Goal: Check status: Check status

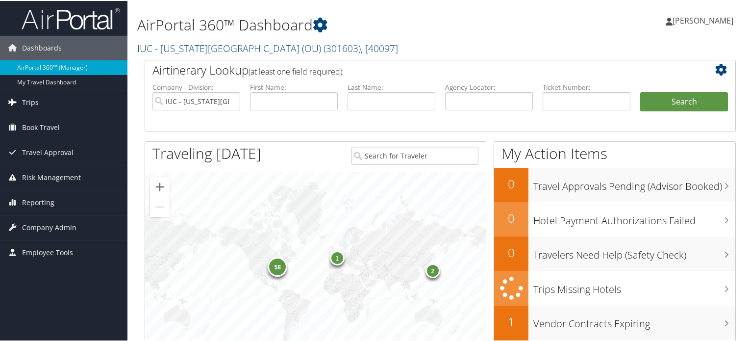
click at [40, 102] on link "Trips" at bounding box center [64, 101] width 128 height 25
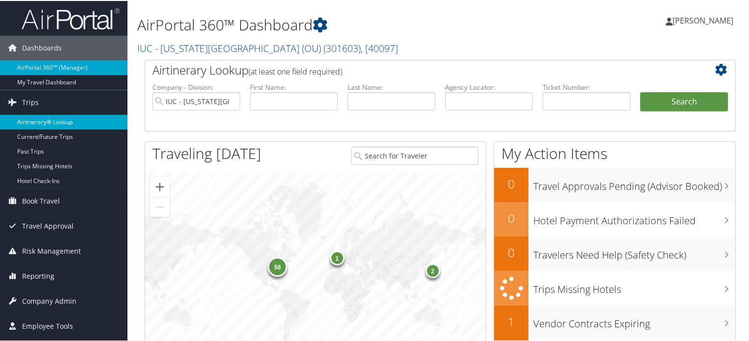
click at [61, 119] on link "Airtinerary® Lookup" at bounding box center [64, 121] width 128 height 15
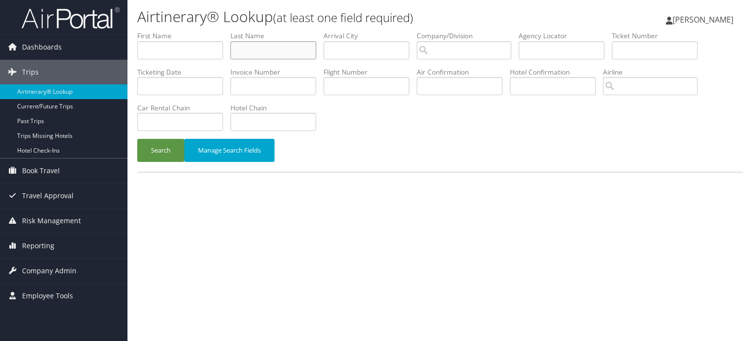
click at [275, 47] on input "text" at bounding box center [273, 50] width 86 height 18
type input "[PERSON_NAME]"
click at [199, 50] on input "text" at bounding box center [180, 50] width 86 height 18
type input "[PERSON_NAME]"
click at [178, 144] on button "Search" at bounding box center [160, 150] width 47 height 23
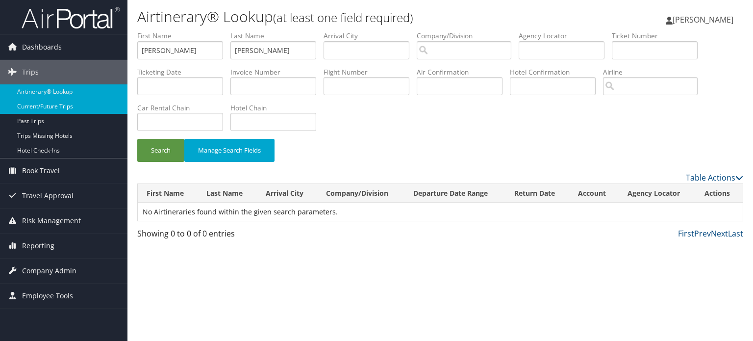
click at [54, 106] on link "Current/Future Trips" at bounding box center [64, 106] width 128 height 15
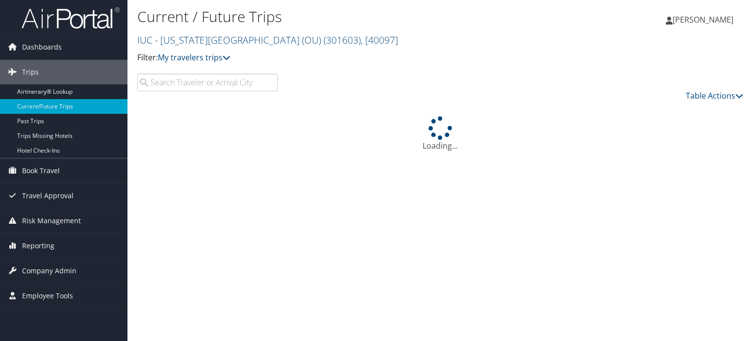
click at [252, 78] on input "search" at bounding box center [207, 83] width 141 height 18
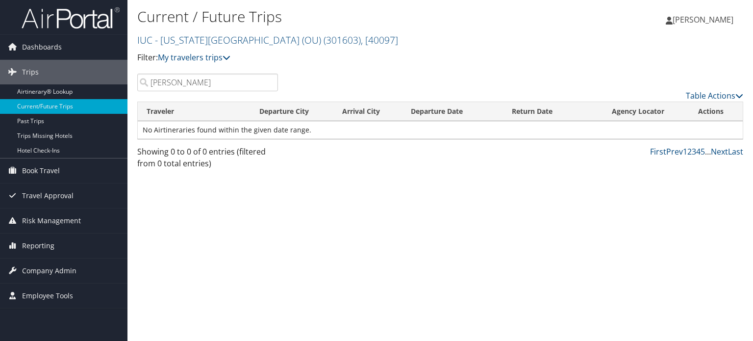
drag, startPoint x: 184, startPoint y: 82, endPoint x: 148, endPoint y: 82, distance: 36.8
click at [148, 82] on input "[PERSON_NAME]" at bounding box center [207, 83] width 141 height 18
type input "[PERSON_NAME]"
